Goal: Information Seeking & Learning: Learn about a topic

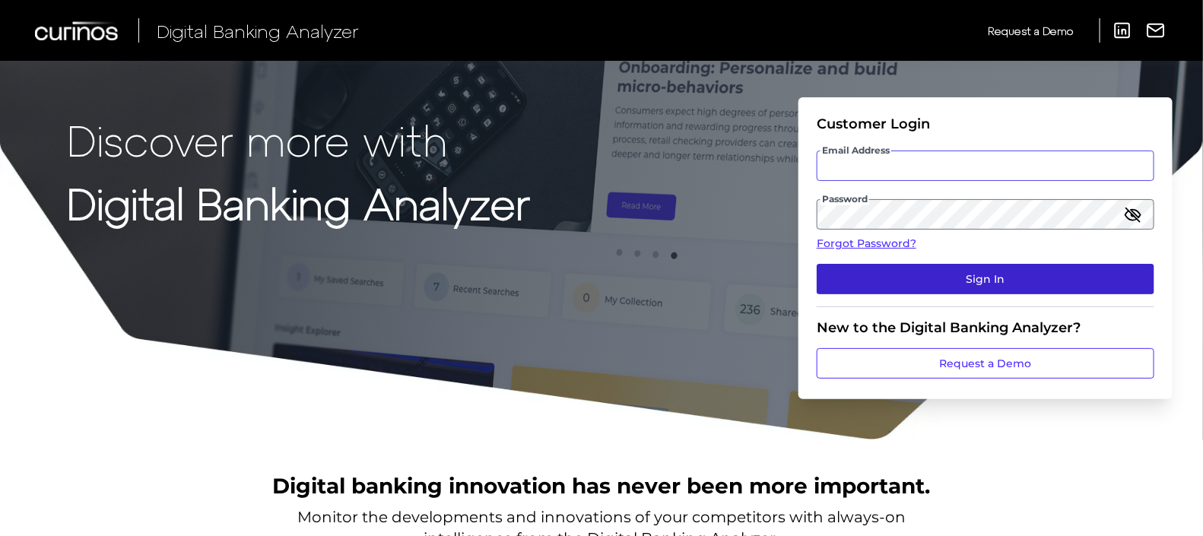
type input "[PERSON_NAME][EMAIL_ADDRESS][DOMAIN_NAME]"
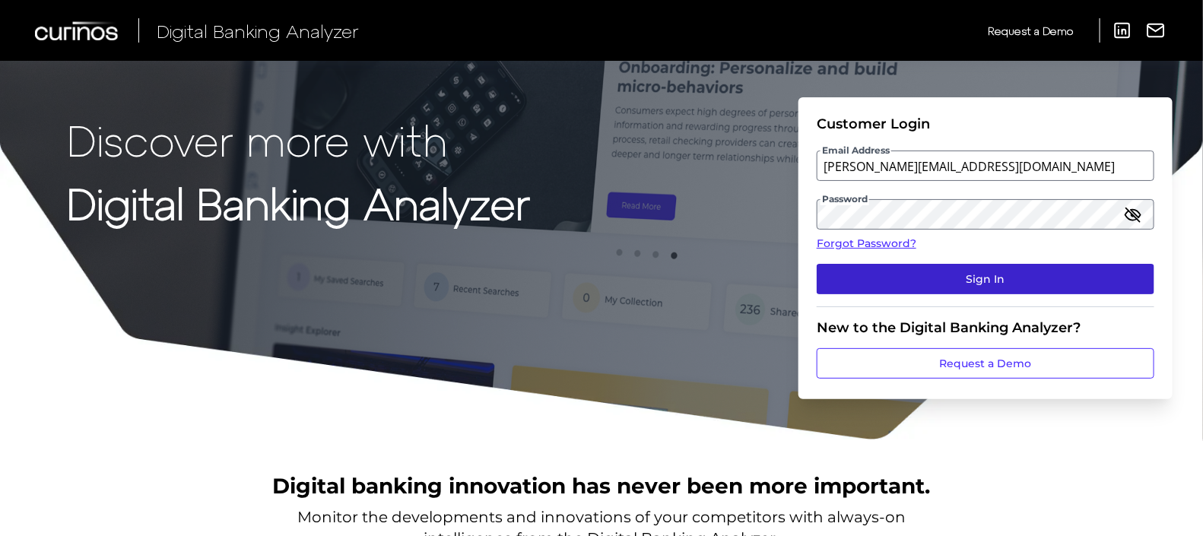
click at [1033, 290] on button "Sign In" at bounding box center [985, 279] width 338 height 30
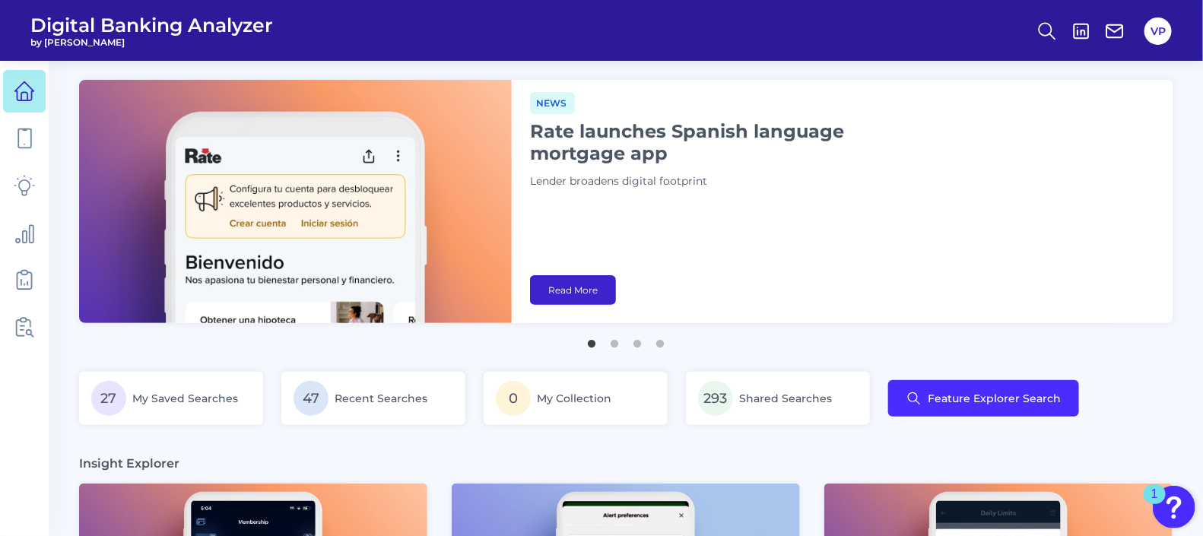
click at [584, 299] on link "Read More" at bounding box center [573, 290] width 86 height 30
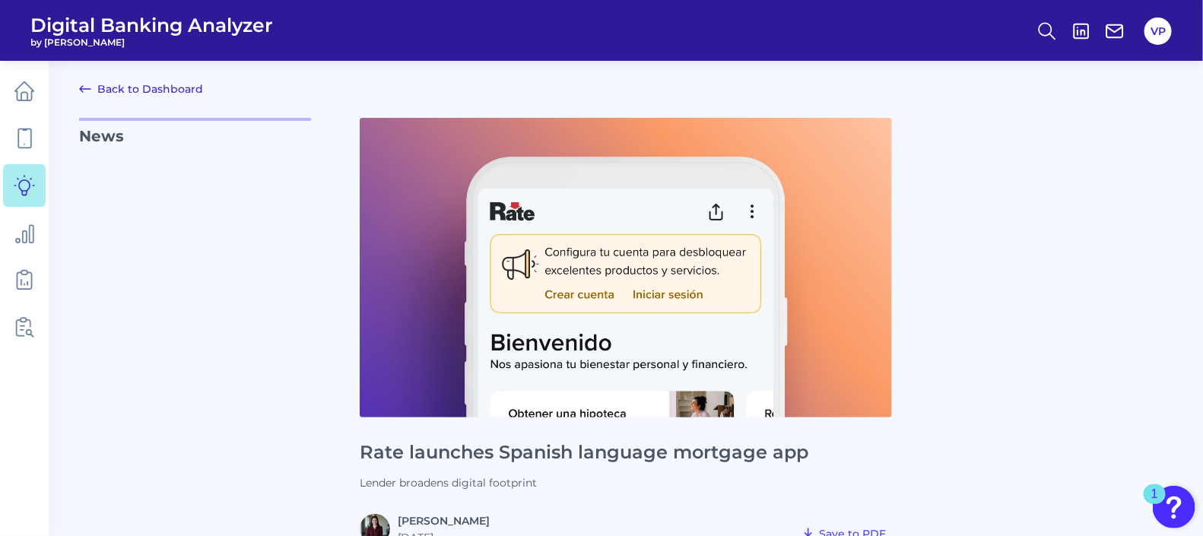
click at [452, 430] on div "Rate launches Spanish language mortgage app Lender broadens digital footprint […" at bounding box center [626, 331] width 532 height 426
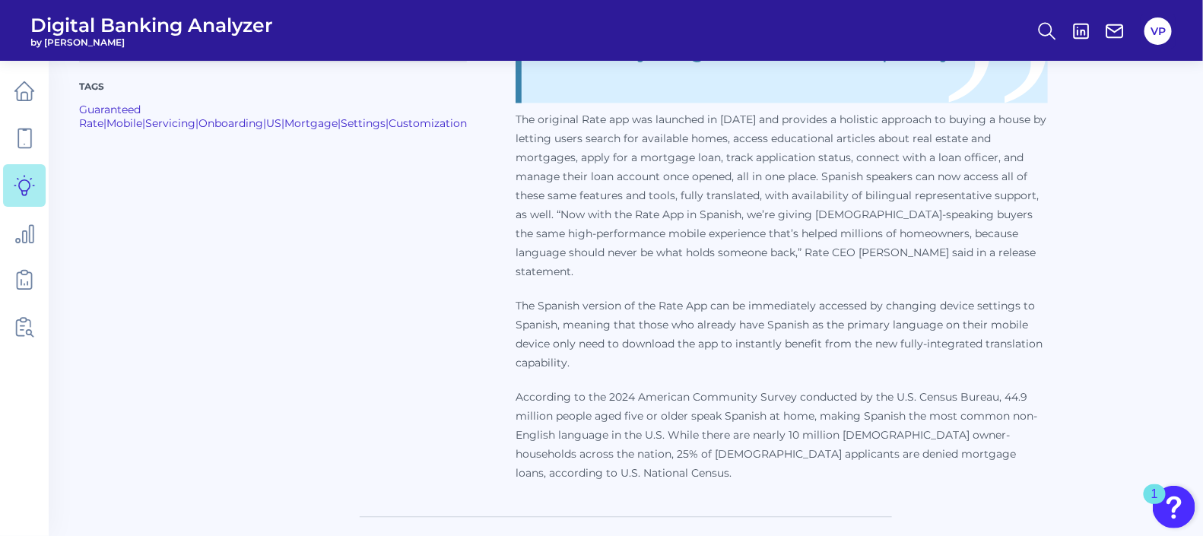
scroll to position [1425, 0]
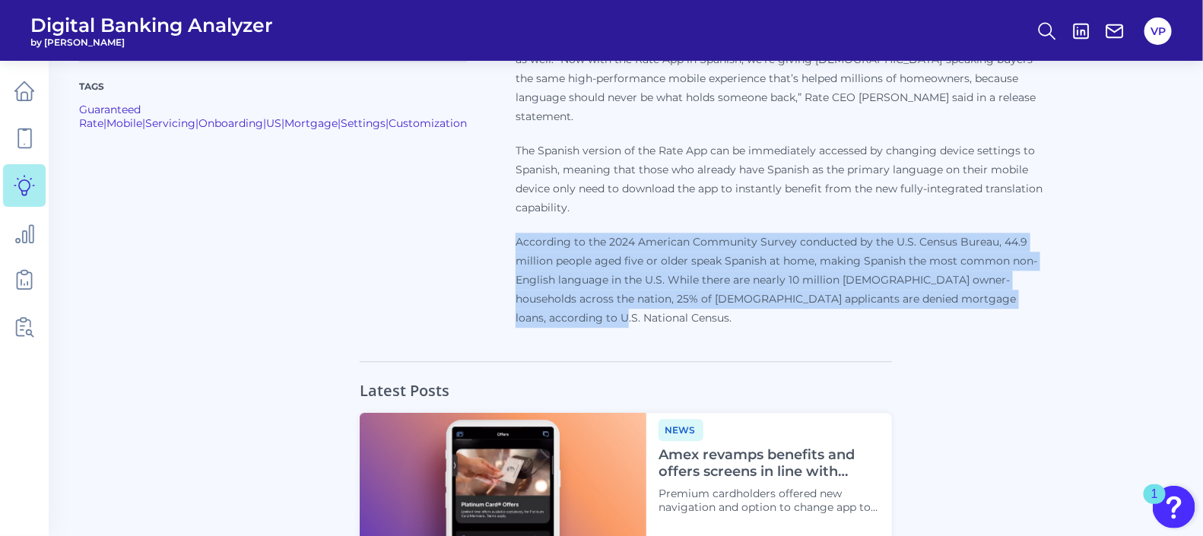
drag, startPoint x: 361, startPoint y: 221, endPoint x: 943, endPoint y: 293, distance: 586.7
copy p "According to the 2024 American Community Survey conducted by the U.S. Census Bu…"
